Goal: Find specific page/section: Find specific page/section

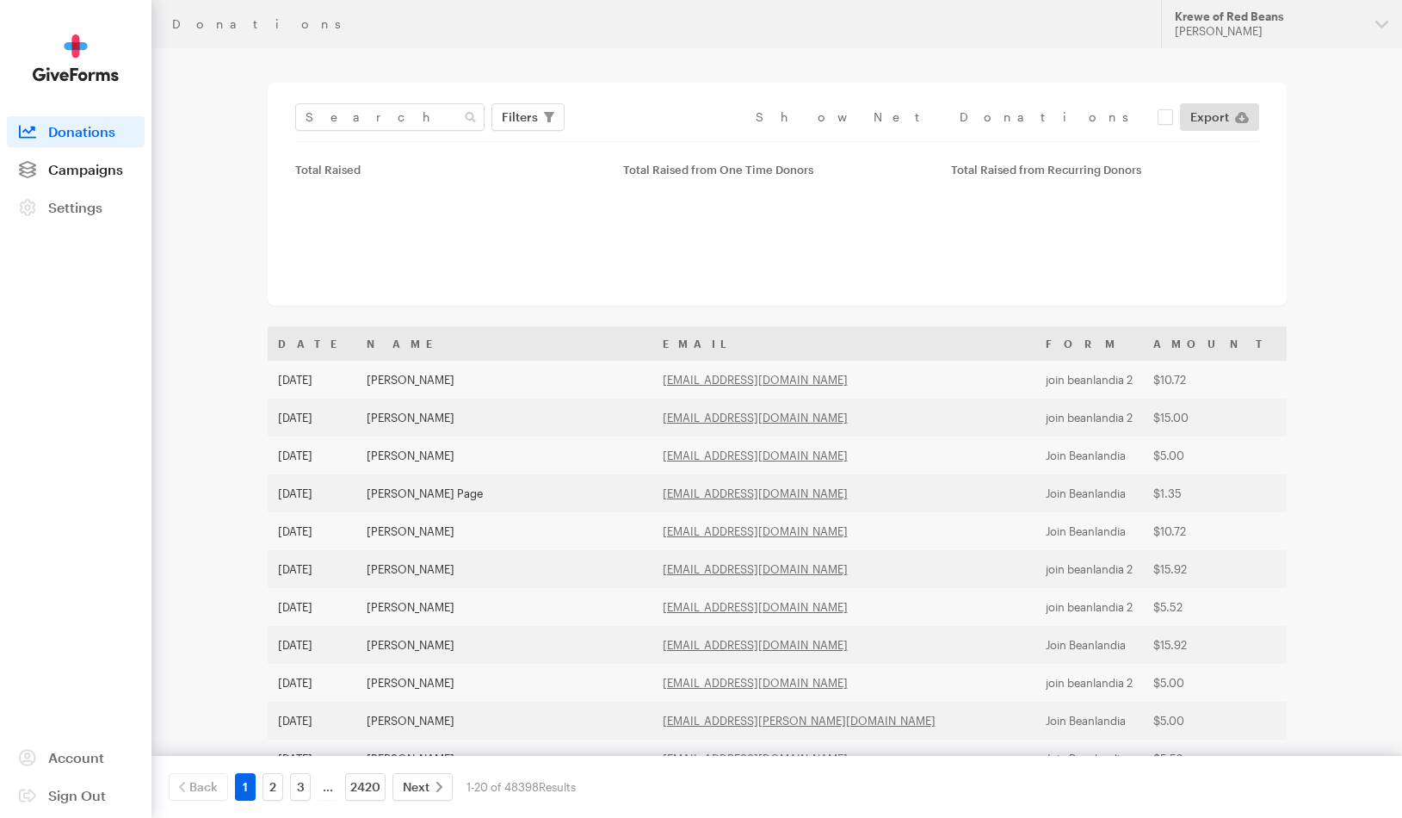
click at [111, 167] on span "Campaigns" at bounding box center [85, 169] width 75 height 16
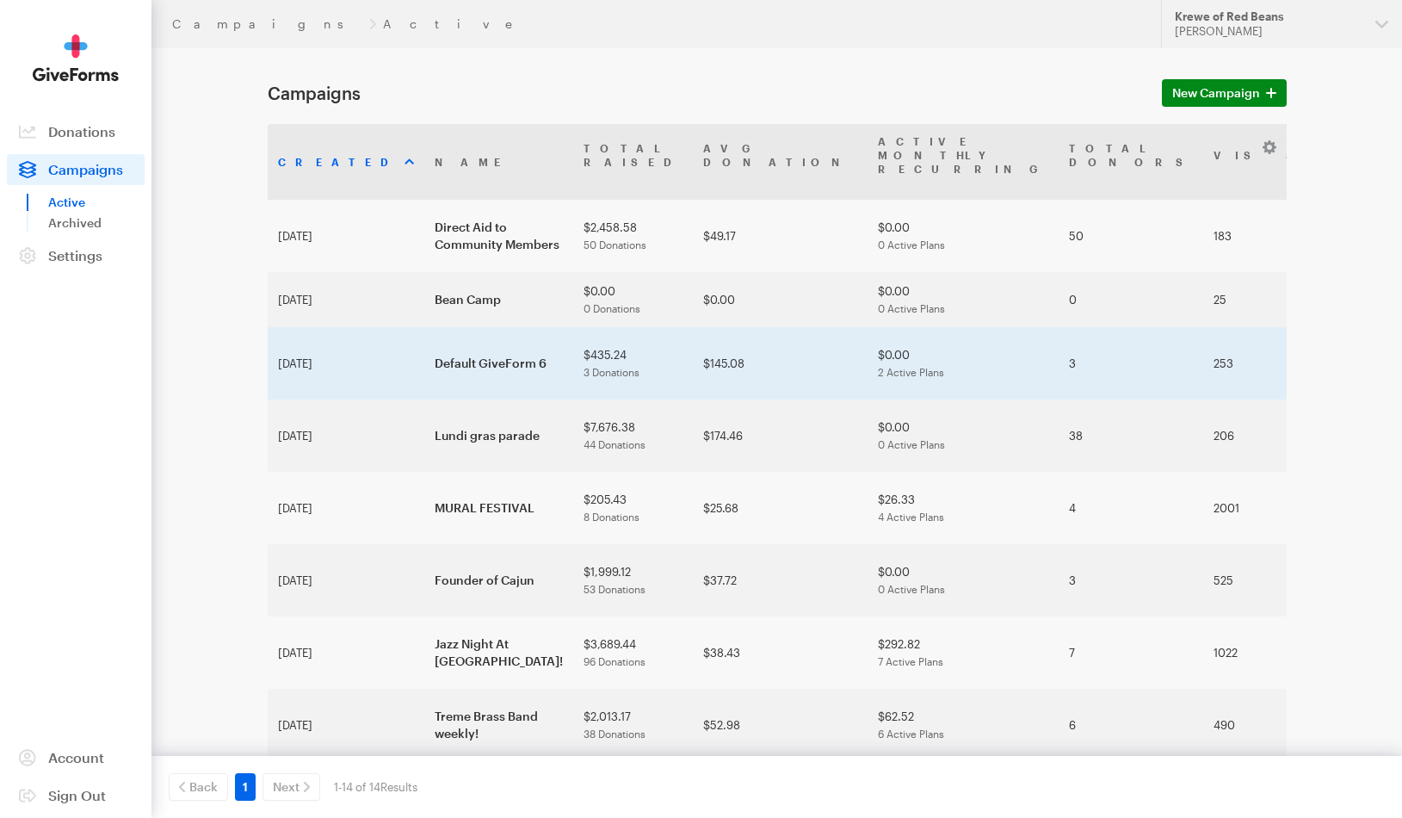
click at [424, 327] on td "Default GiveForm 6" at bounding box center [498, 363] width 149 height 72
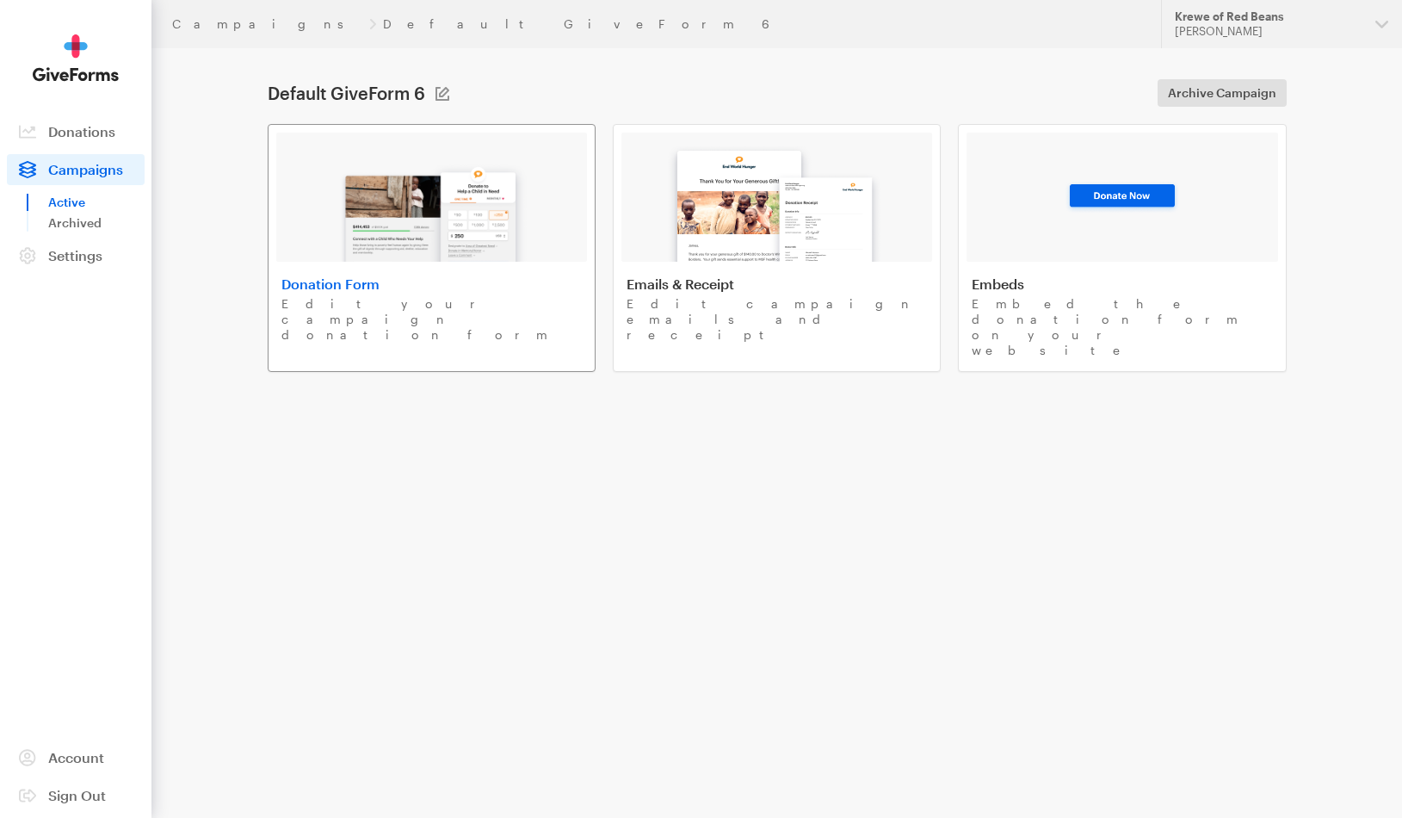
click at [331, 293] on div "Donation Form Edit your campaign donation form" at bounding box center [431, 308] width 300 height 67
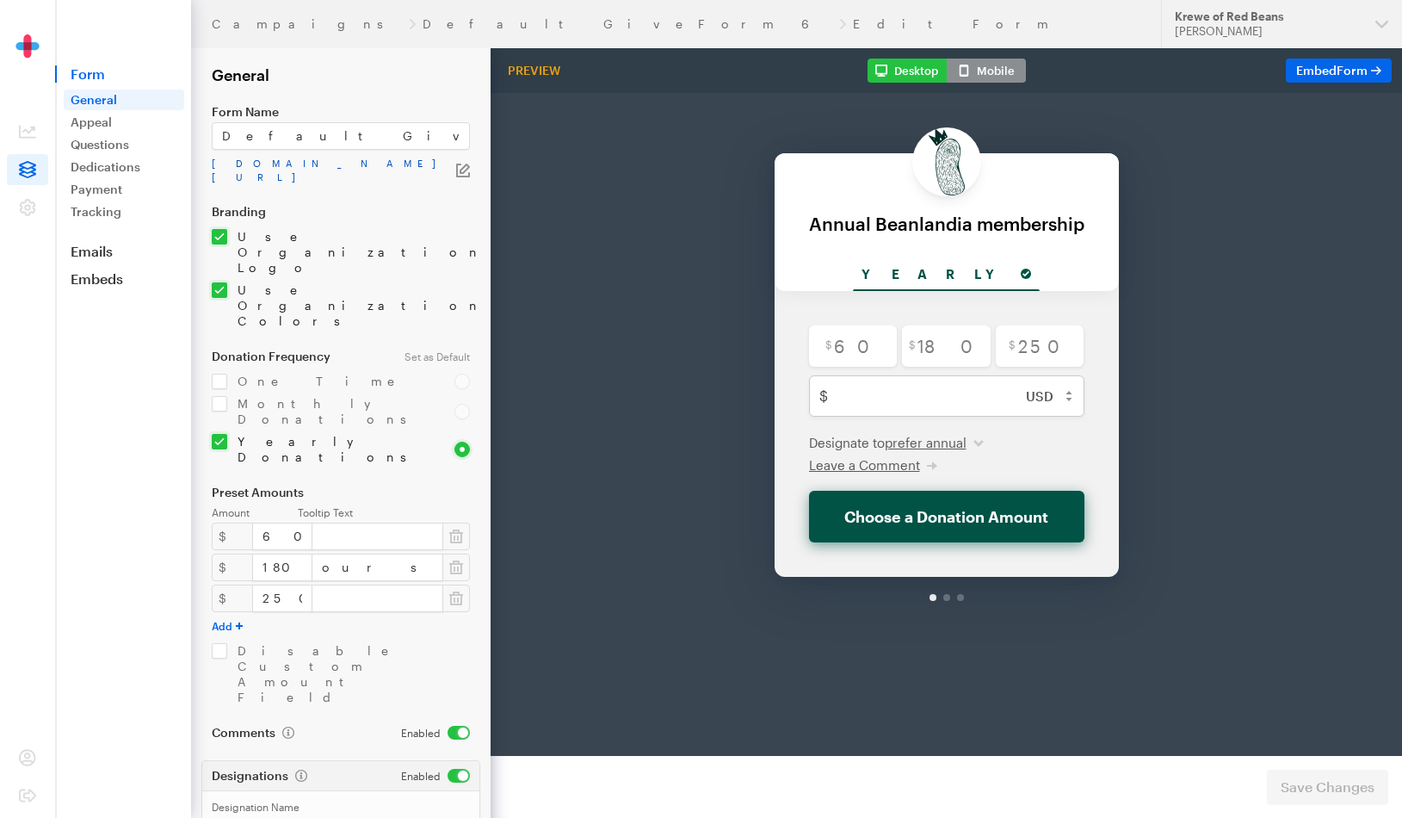
click at [352, 166] on link "app.giveforms.com/forms/rocker9955/default-giveform-6" at bounding box center [334, 171] width 244 height 28
